Goal: Task Accomplishment & Management: Complete application form

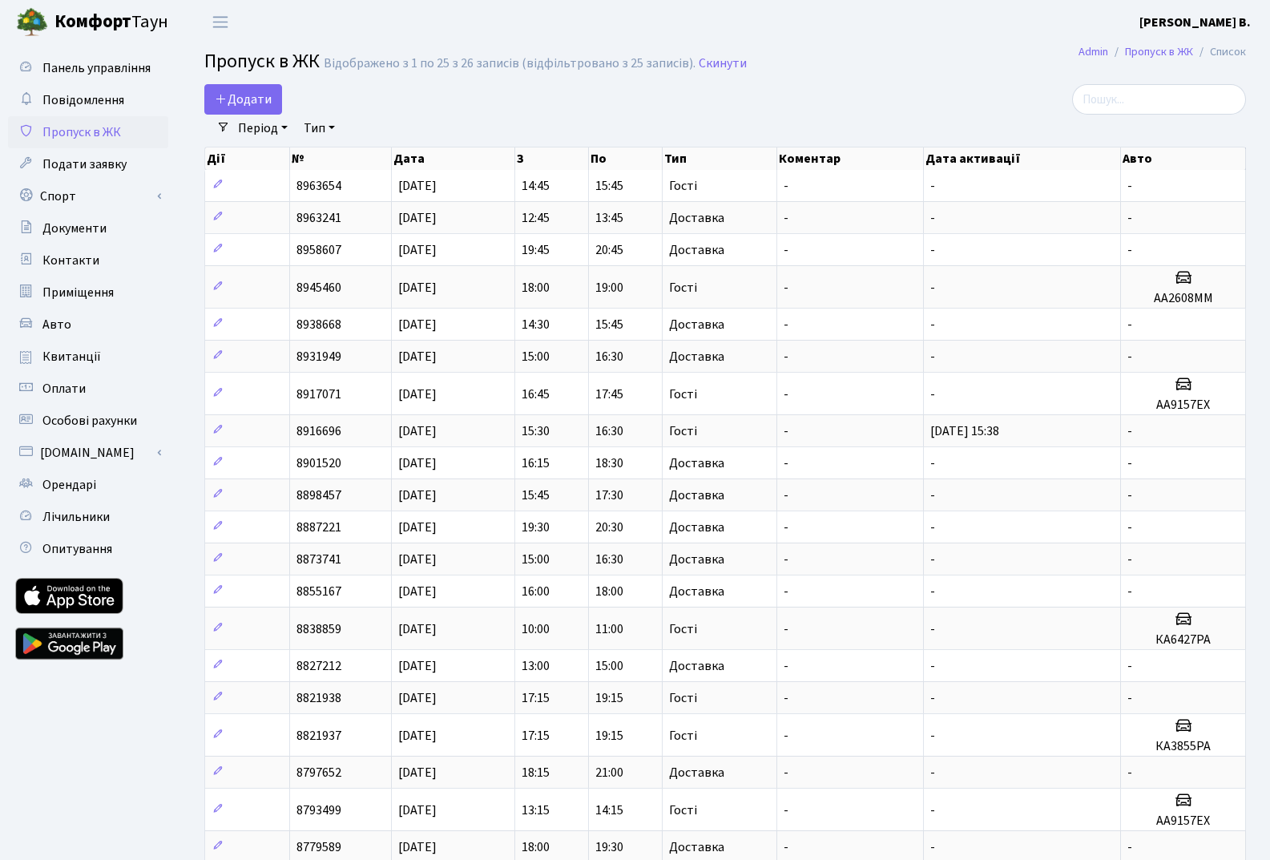
select select "25"
click at [261, 93] on span "Додати" at bounding box center [243, 100] width 57 height 18
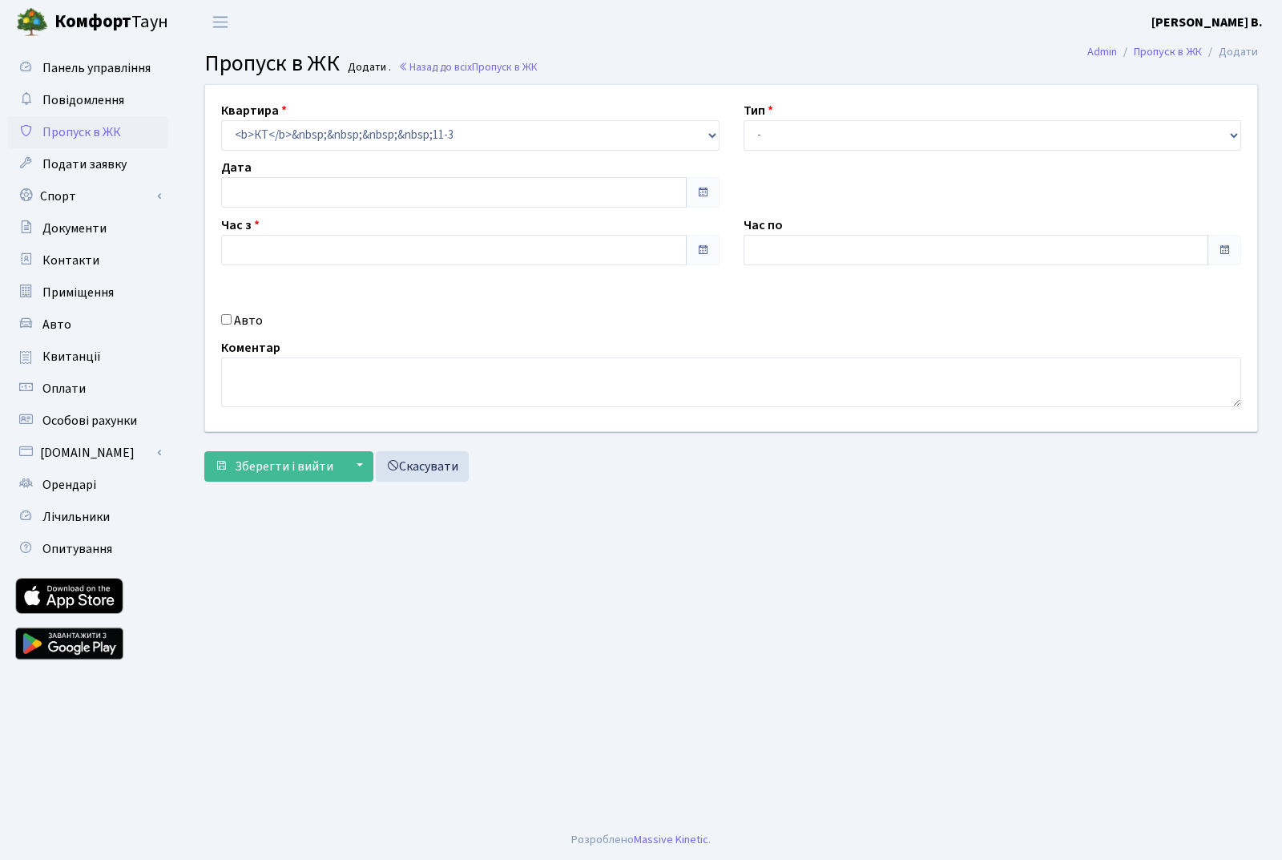
type input "[DATE]"
type input "15:30"
type input "16:45"
click at [849, 148] on select "- Доставка Таксі Гості Сервіс" at bounding box center [992, 135] width 498 height 30
select select "3"
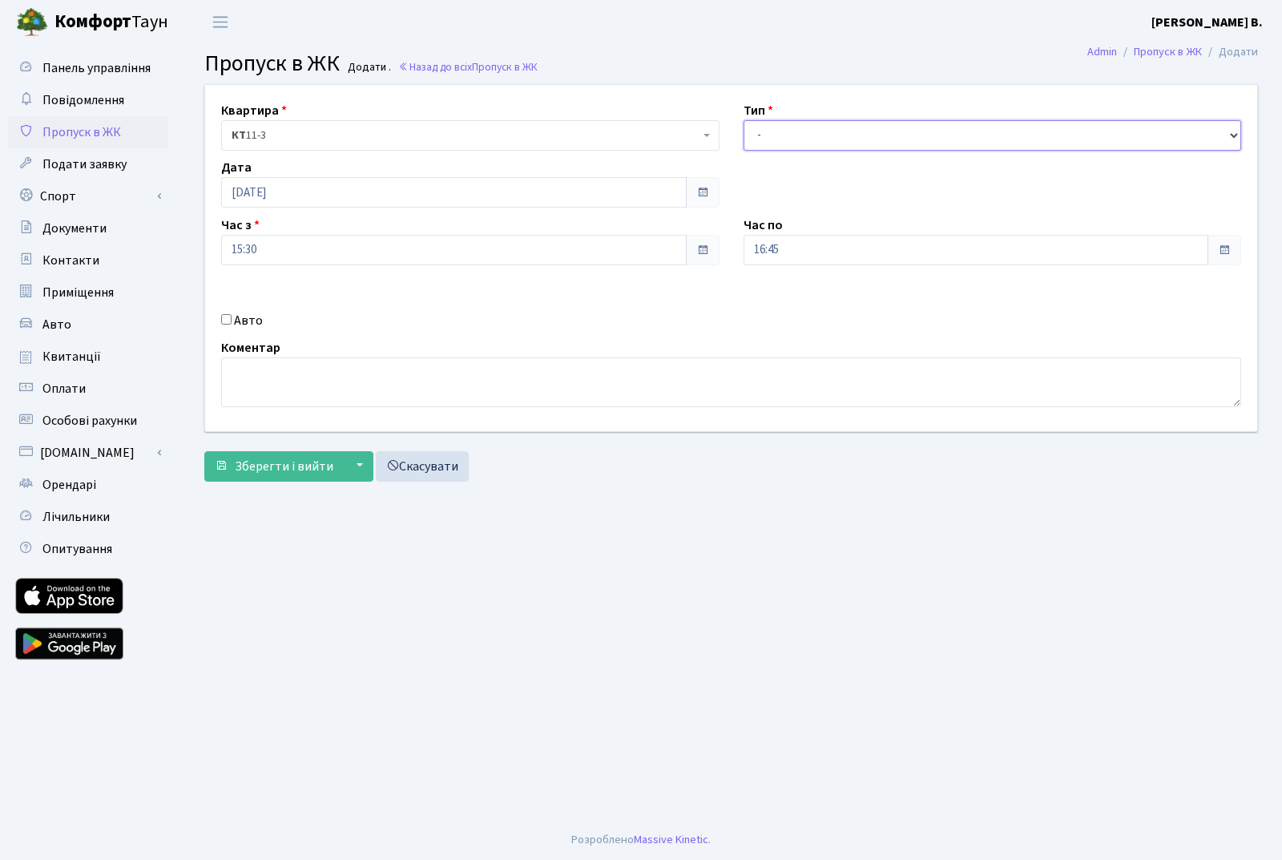
click at [743, 120] on select "- Доставка Таксі Гості Сервіс" at bounding box center [992, 135] width 498 height 30
click at [293, 467] on span "Зберегти і вийти" at bounding box center [284, 466] width 99 height 18
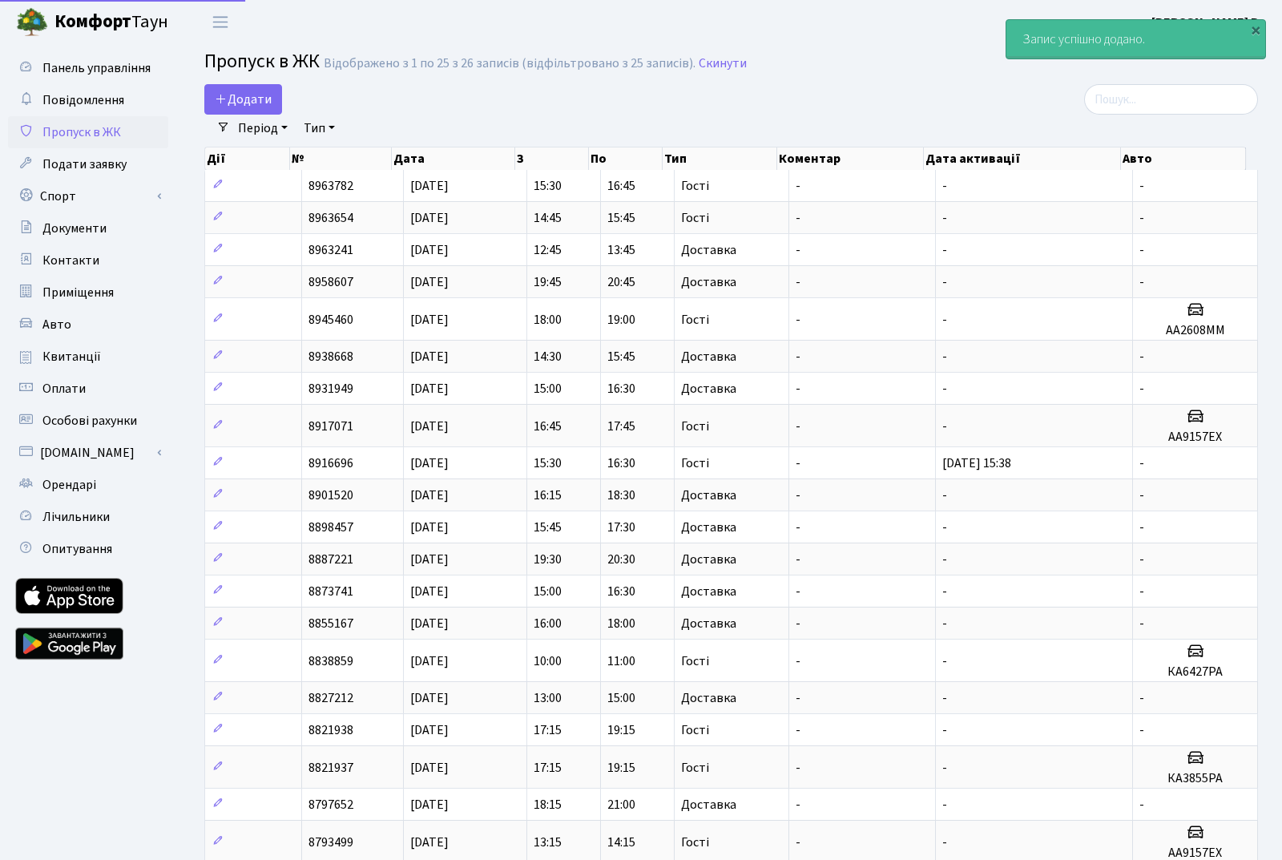
select select "25"
